Goal: Information Seeking & Learning: Learn about a topic

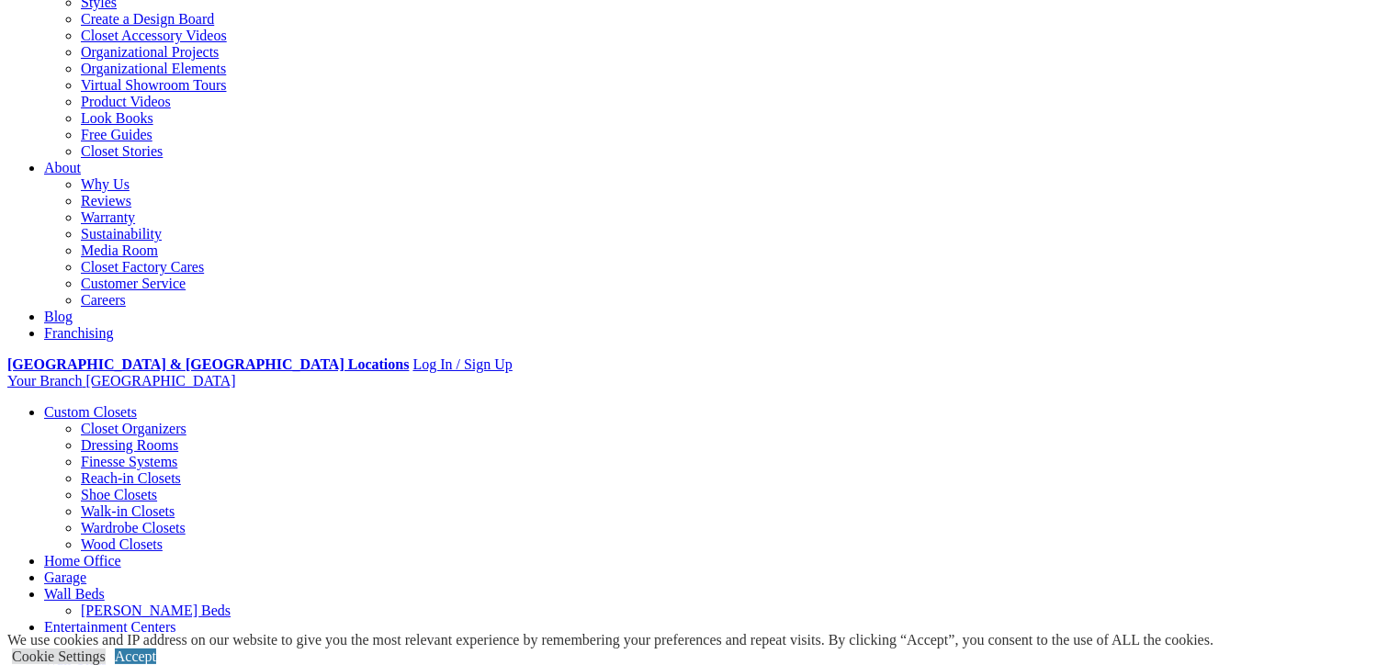
scroll to position [368, 0]
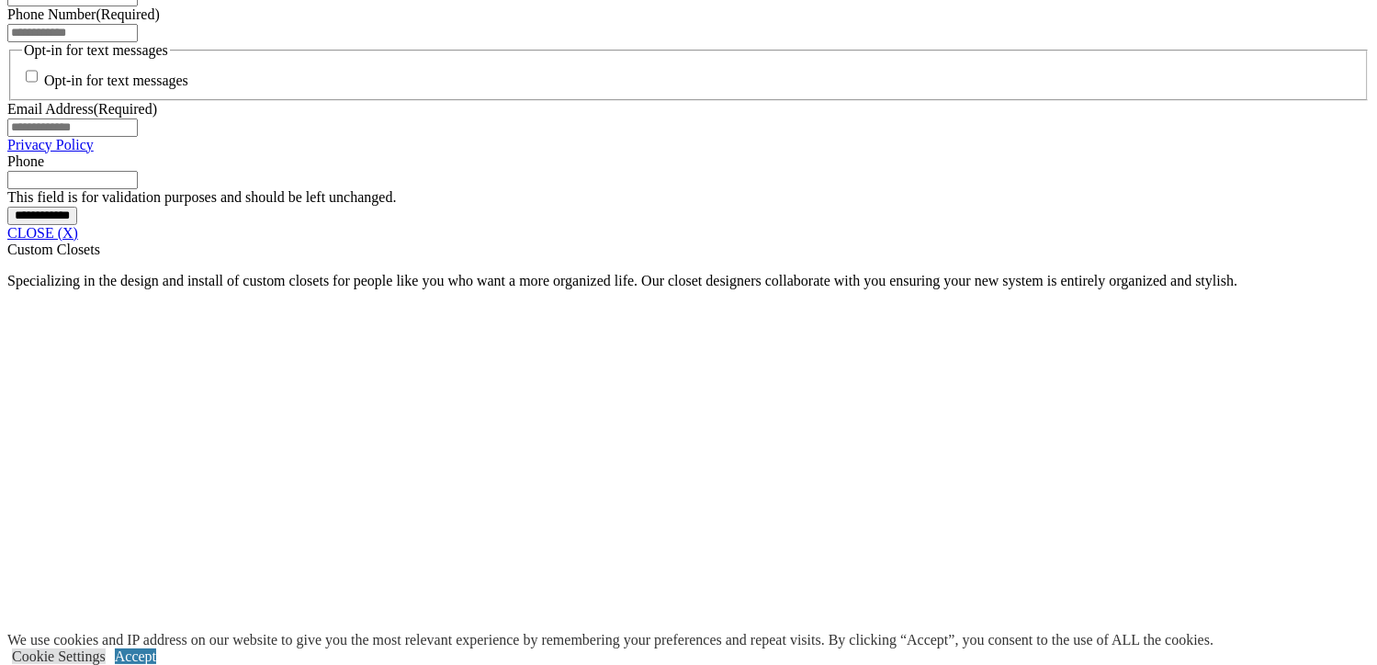
scroll to position [1457, 0]
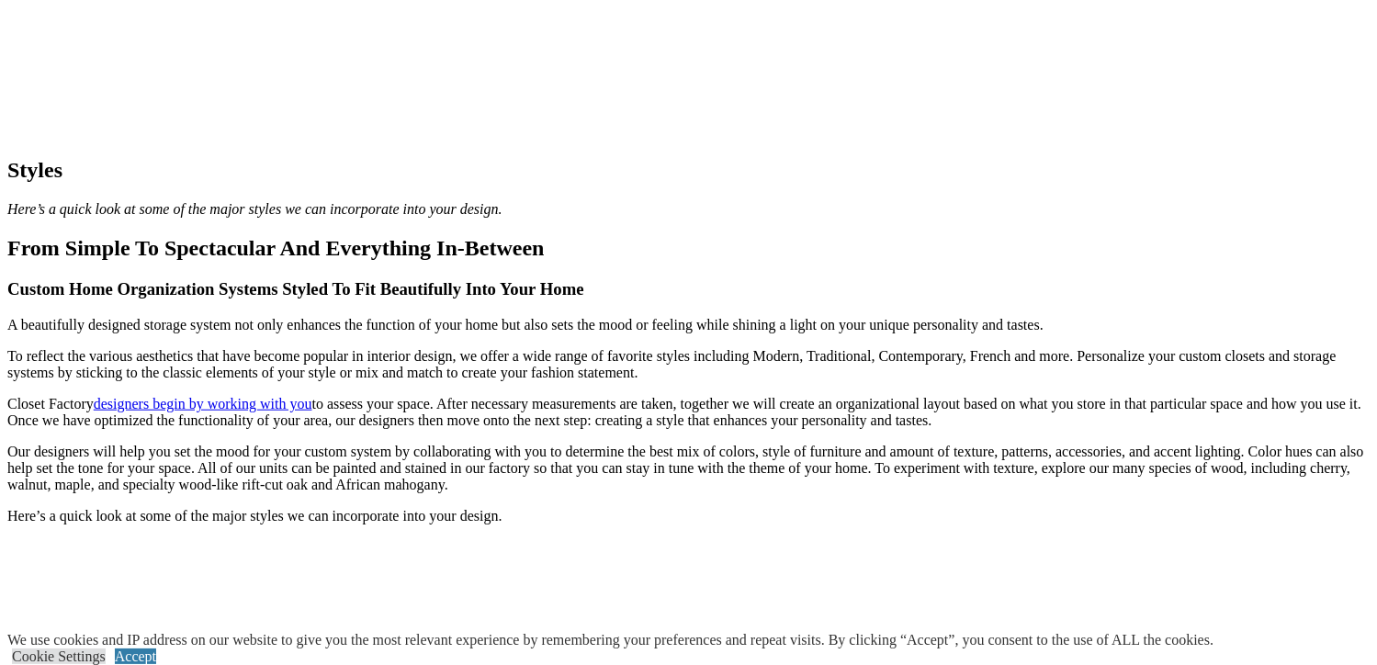
scroll to position [1746, 0]
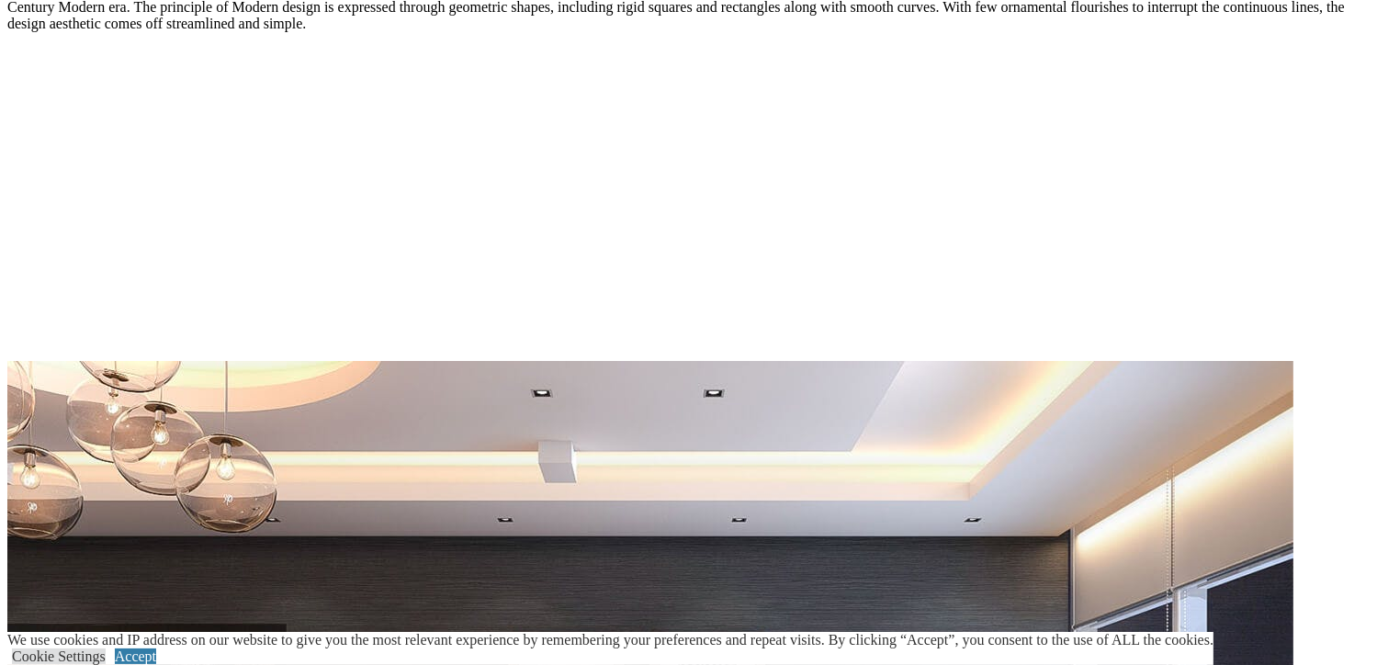
scroll to position [2940, 0]
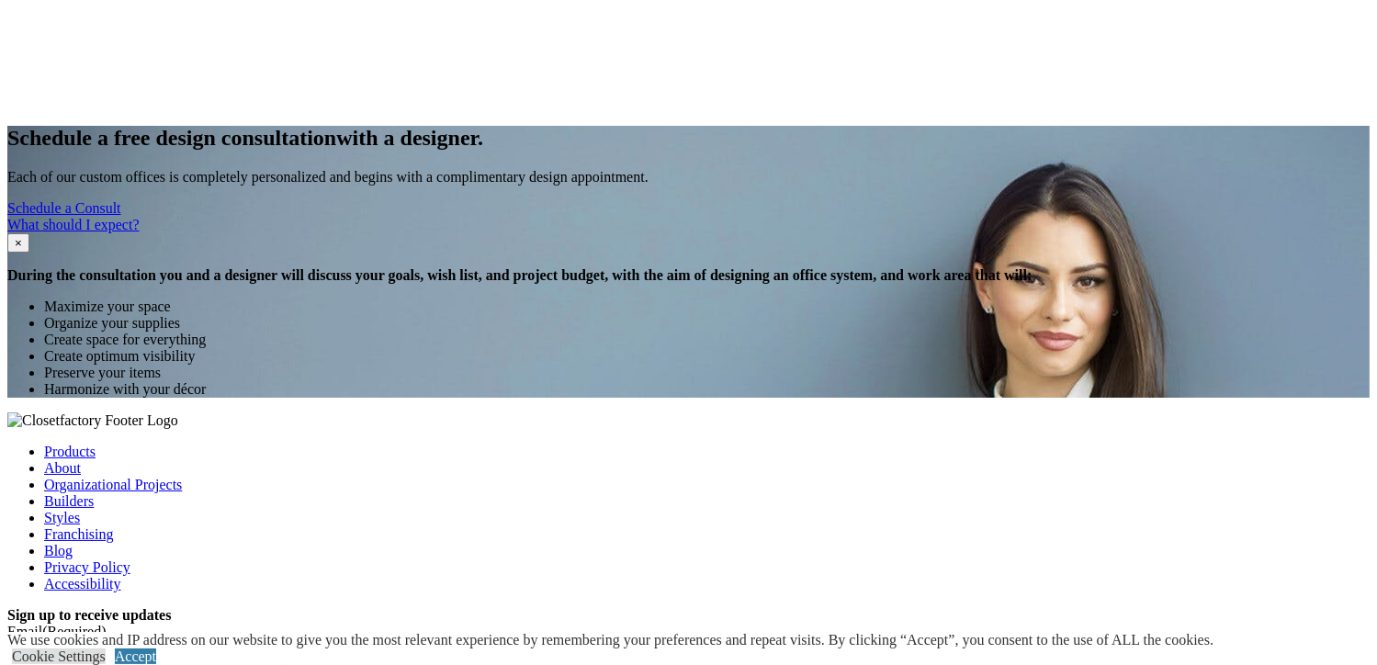
scroll to position [4594, 0]
